Goal: Navigation & Orientation: Find specific page/section

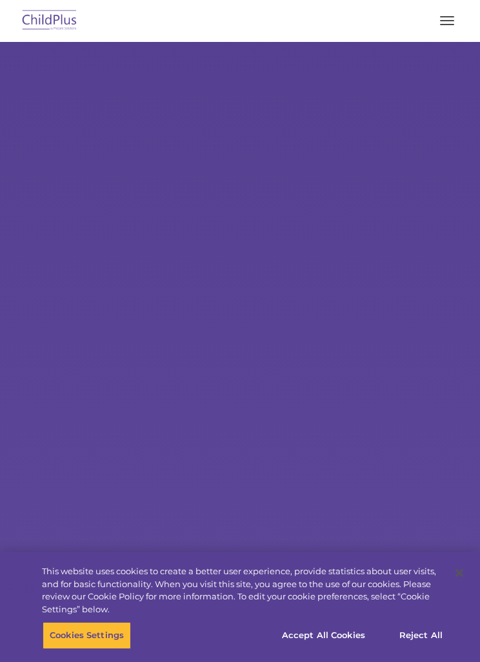
select select "MEDIUM"
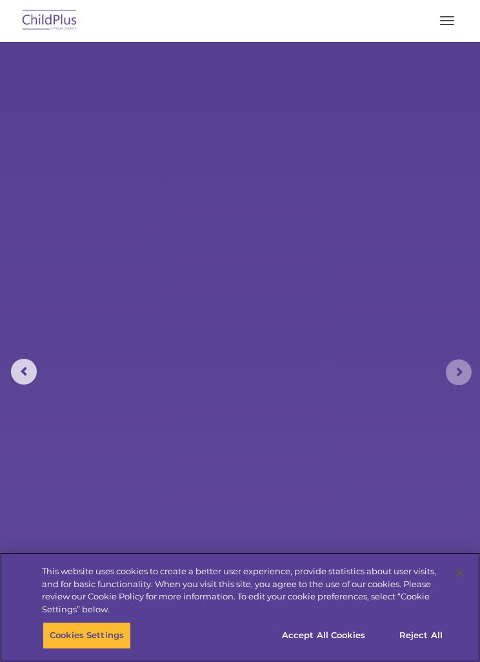
click at [460, 363] on rs-arrow at bounding box center [459, 372] width 26 height 26
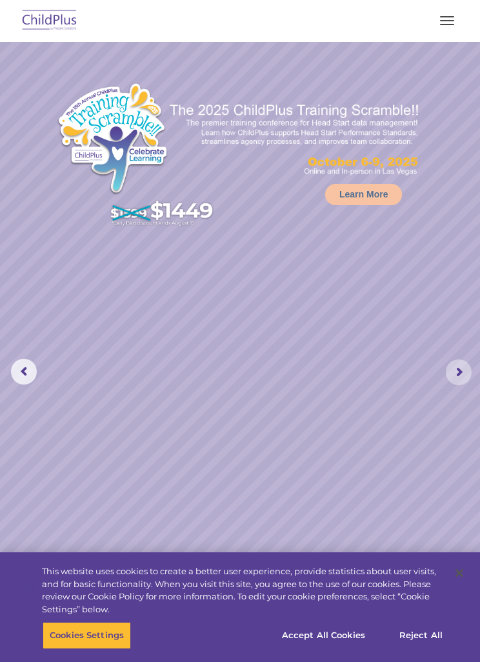
click at [472, 363] on rs-arrow at bounding box center [459, 372] width 26 height 26
click at [461, 375] on rs-arrow at bounding box center [459, 372] width 26 height 26
click at [35, 363] on rs-arrow at bounding box center [24, 372] width 26 height 26
click at [20, 361] on rs-arrow at bounding box center [24, 372] width 26 height 26
click at [32, 357] on img at bounding box center [240, 358] width 480 height 632
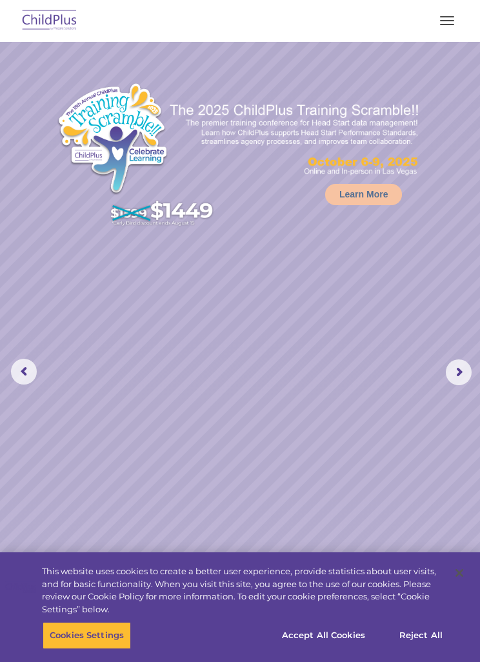
click at [450, 21] on span "button" at bounding box center [447, 20] width 14 height 1
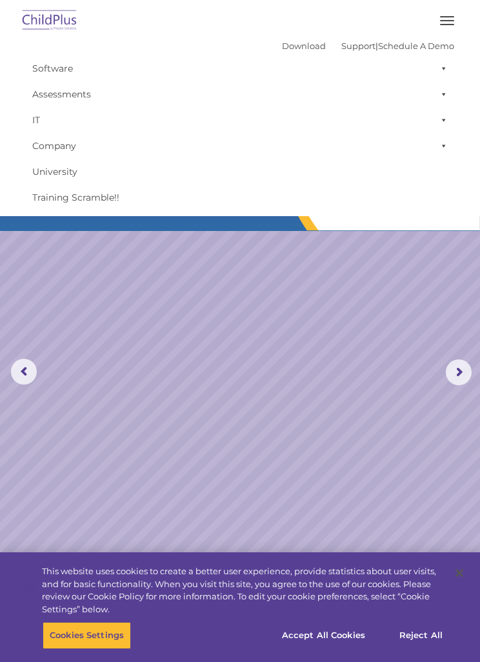
click at [52, 50] on div "Download Support | Schedule A Demo  MENU MENU Software ChildPlus: The original…" at bounding box center [240, 123] width 448 height 174
click at [46, 61] on link "Software" at bounding box center [240, 68] width 428 height 26
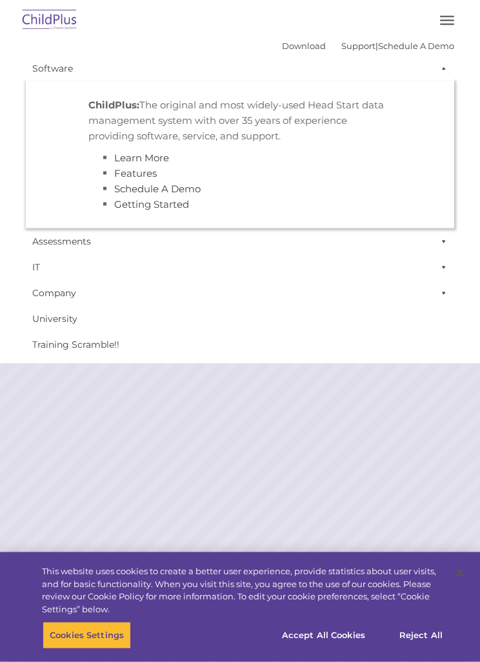
scroll to position [36, 0]
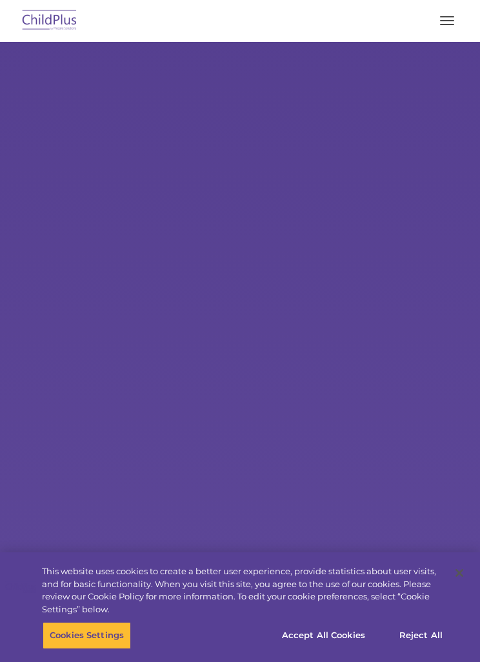
select select "MEDIUM"
click at [452, 16] on span "button" at bounding box center [447, 16] width 14 height 1
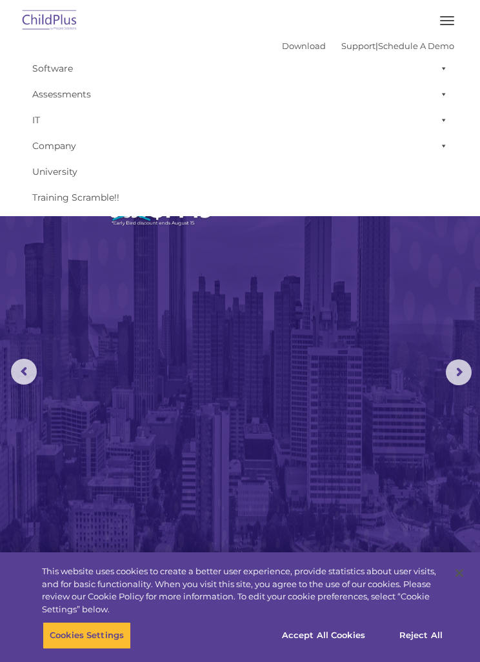
click at [286, 41] on link "Download" at bounding box center [304, 46] width 44 height 10
